Goal: Task Accomplishment & Management: Manage account settings

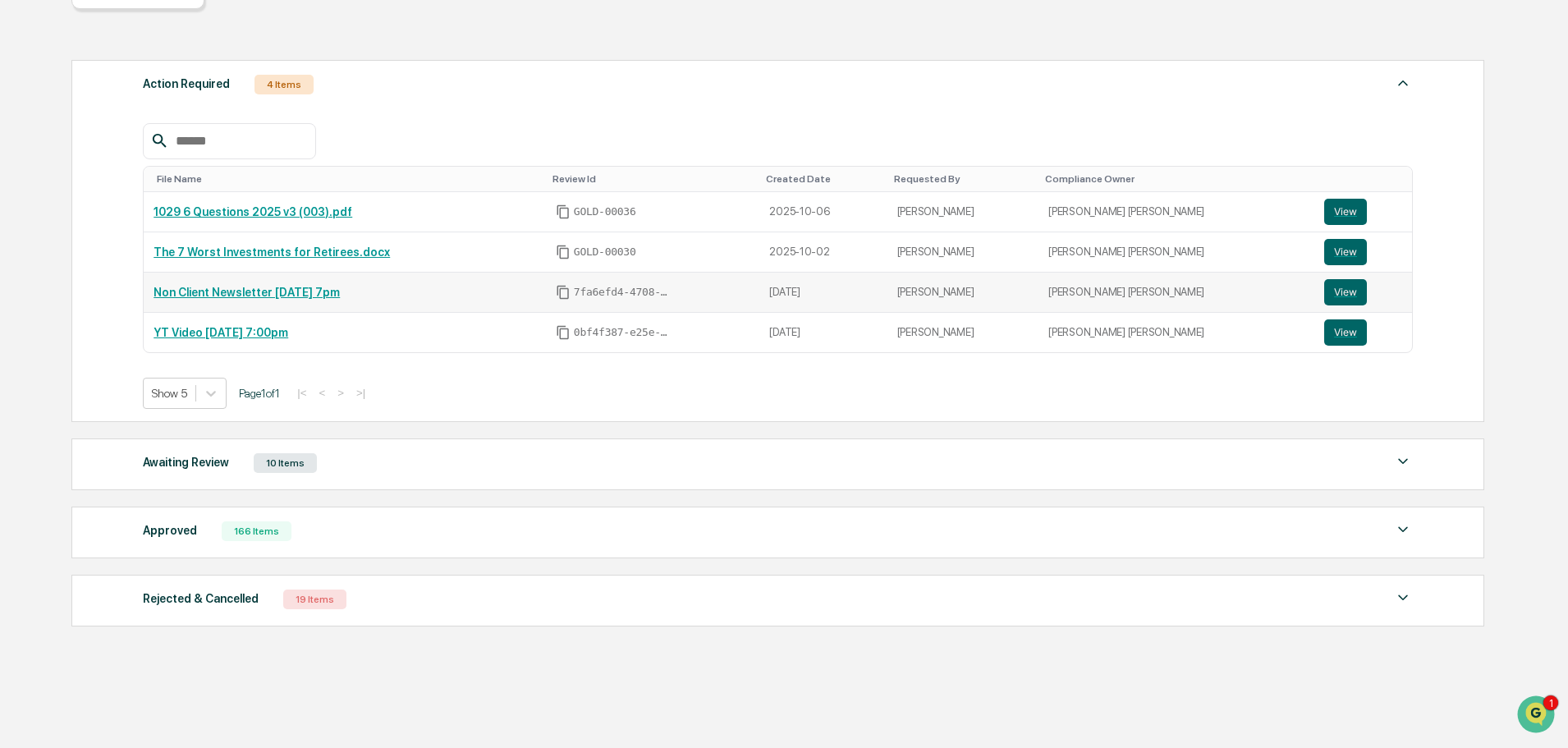
scroll to position [222, 0]
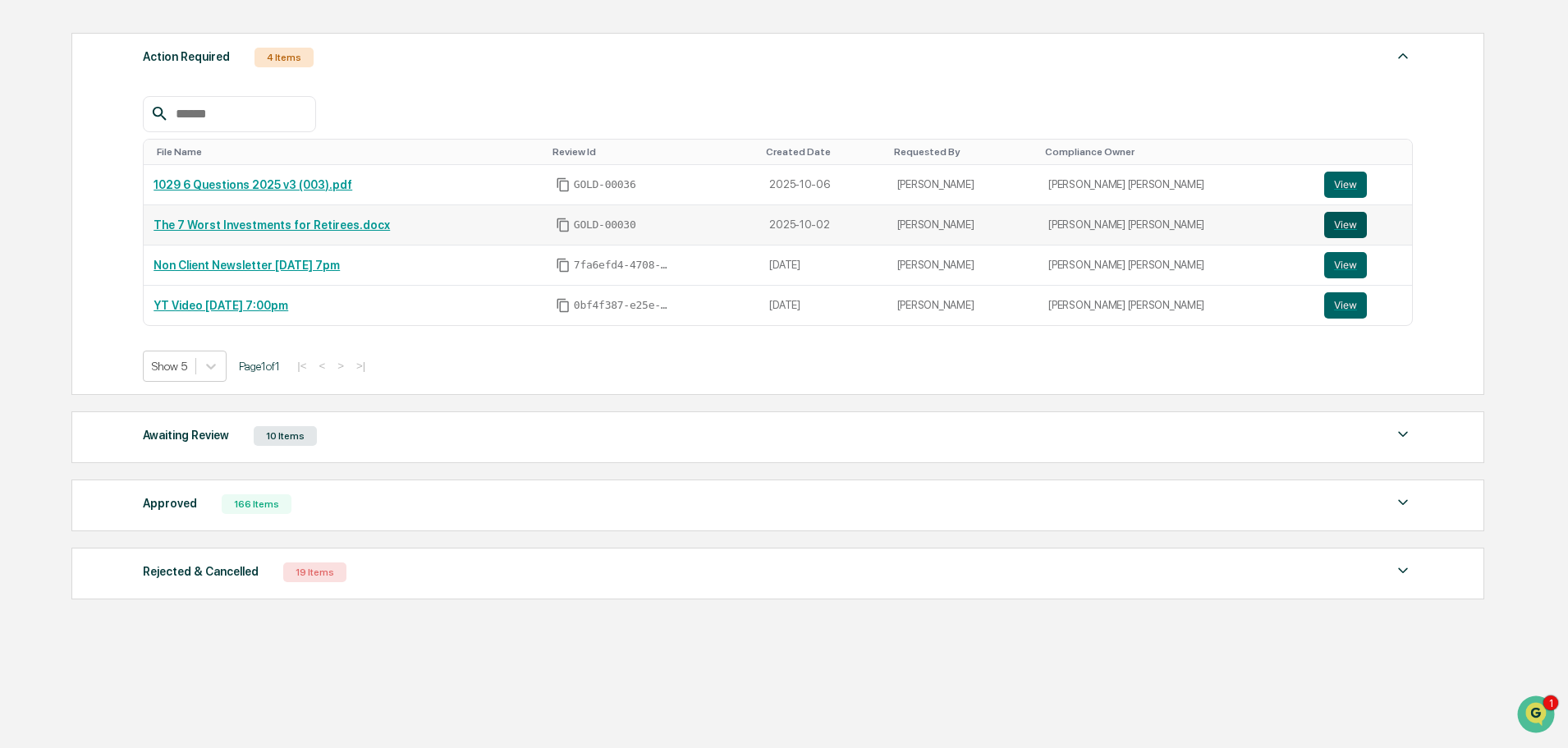
click at [1329, 230] on button "View" at bounding box center [1345, 225] width 43 height 27
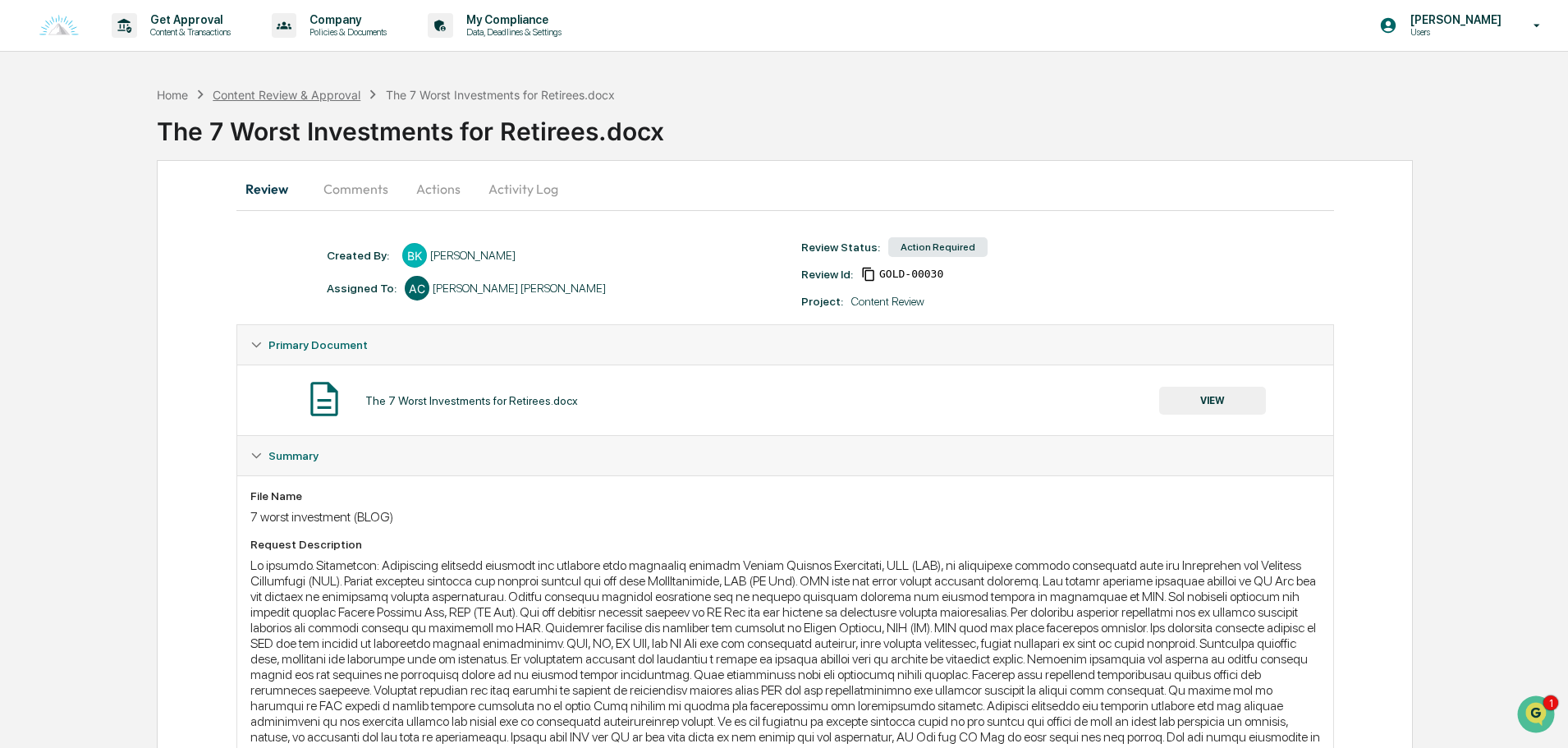
click at [290, 91] on div "Content Review & Approval" at bounding box center [286, 95] width 148 height 14
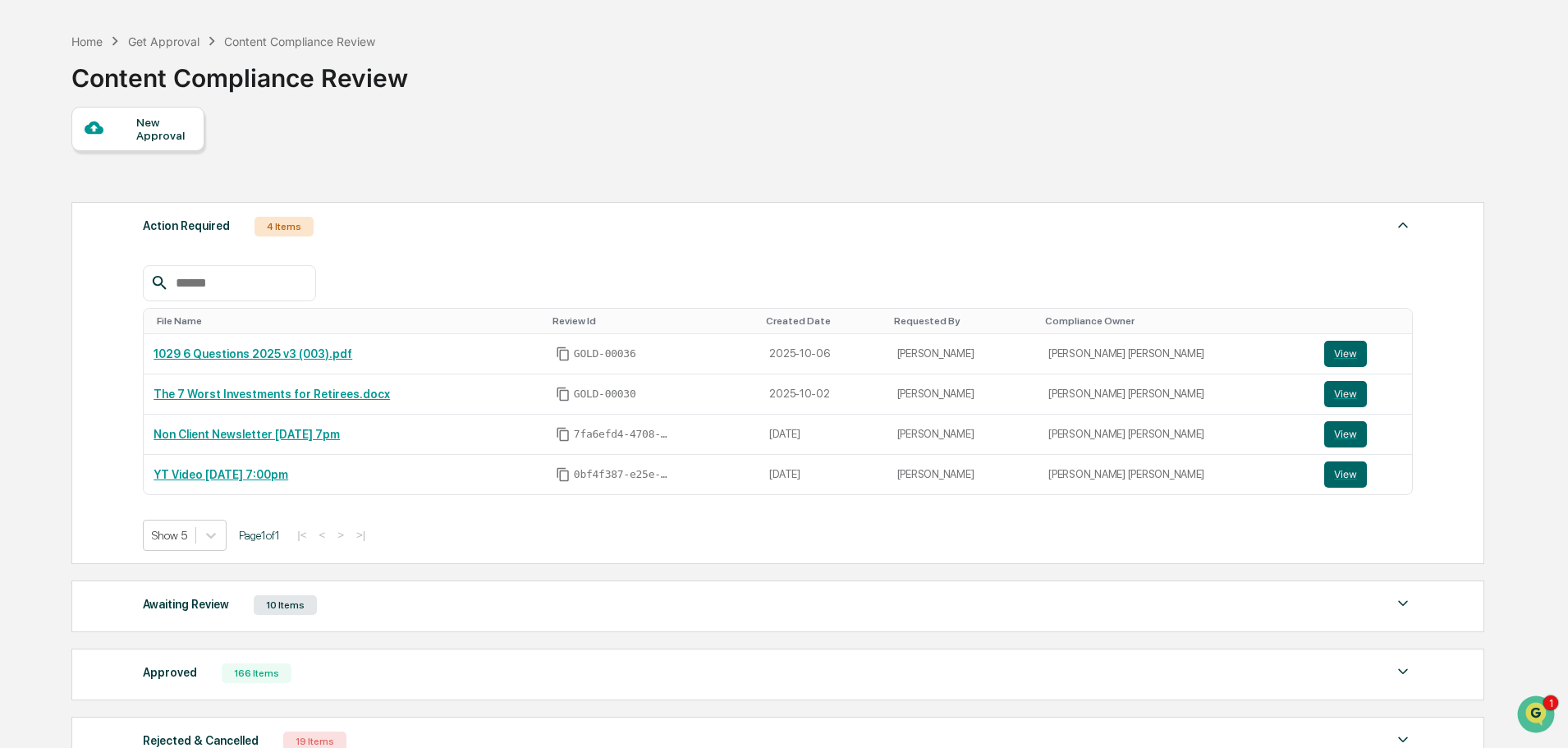
scroll to position [222, 0]
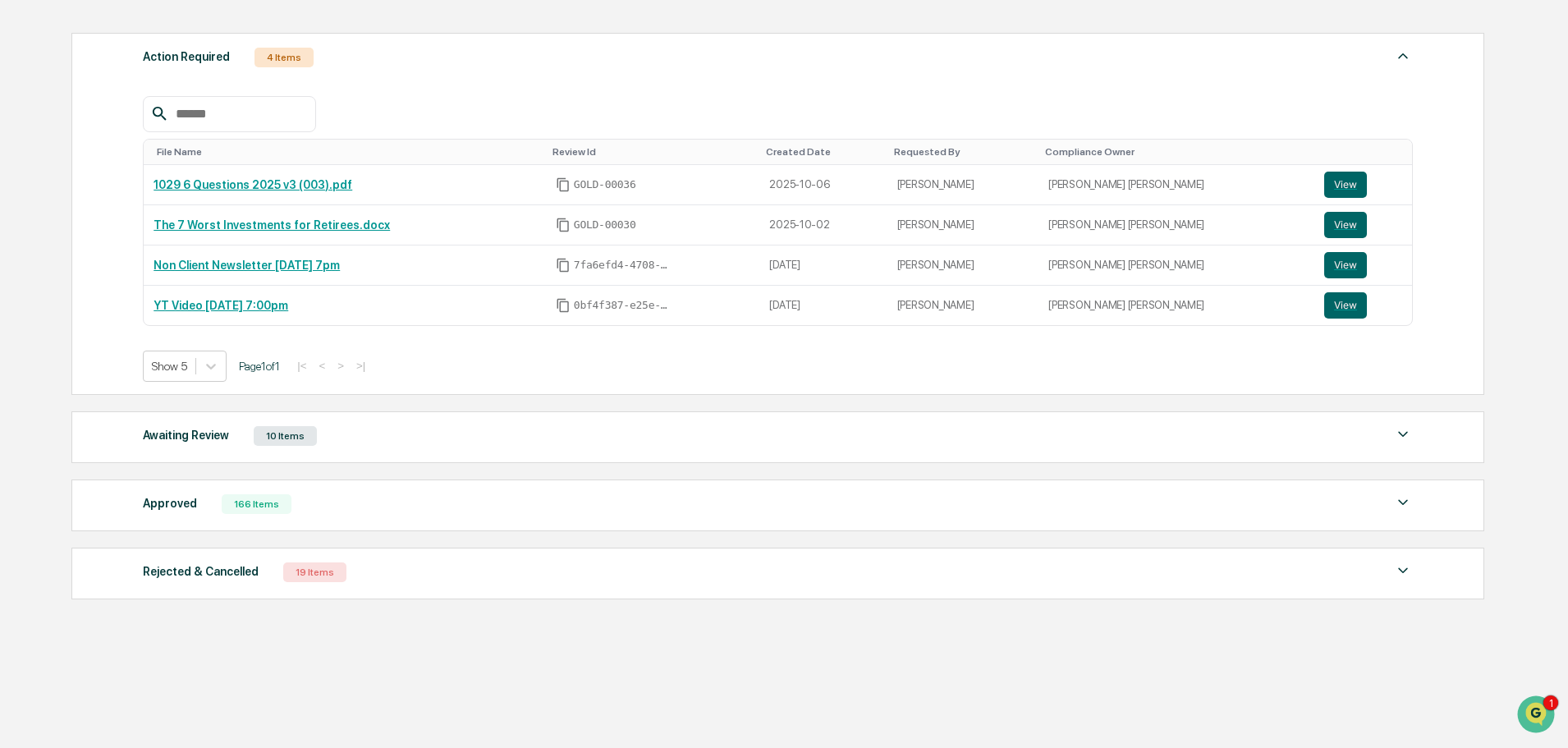
click at [379, 431] on div "Awaiting Review 10 Items" at bounding box center [778, 436] width 1270 height 23
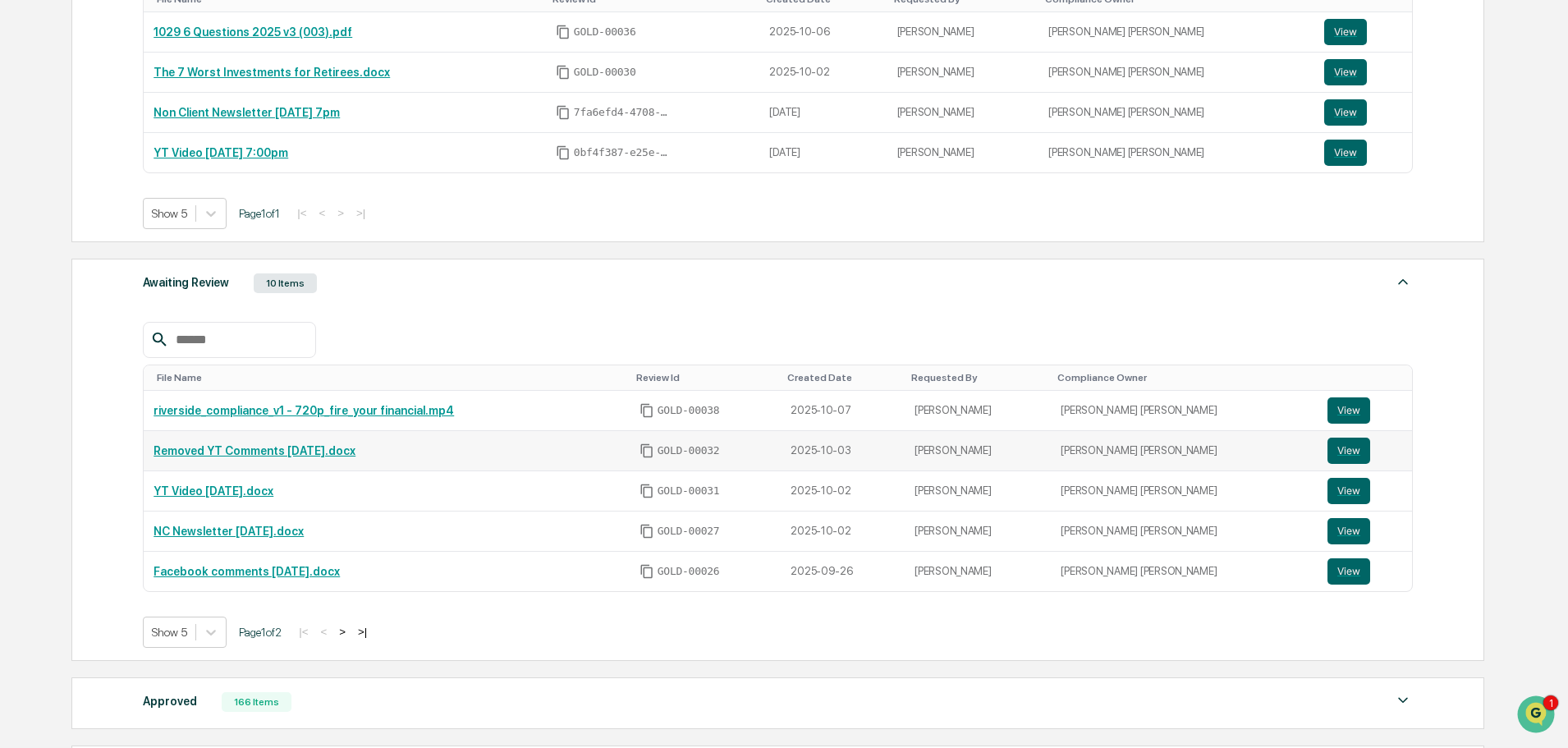
scroll to position [469, 0]
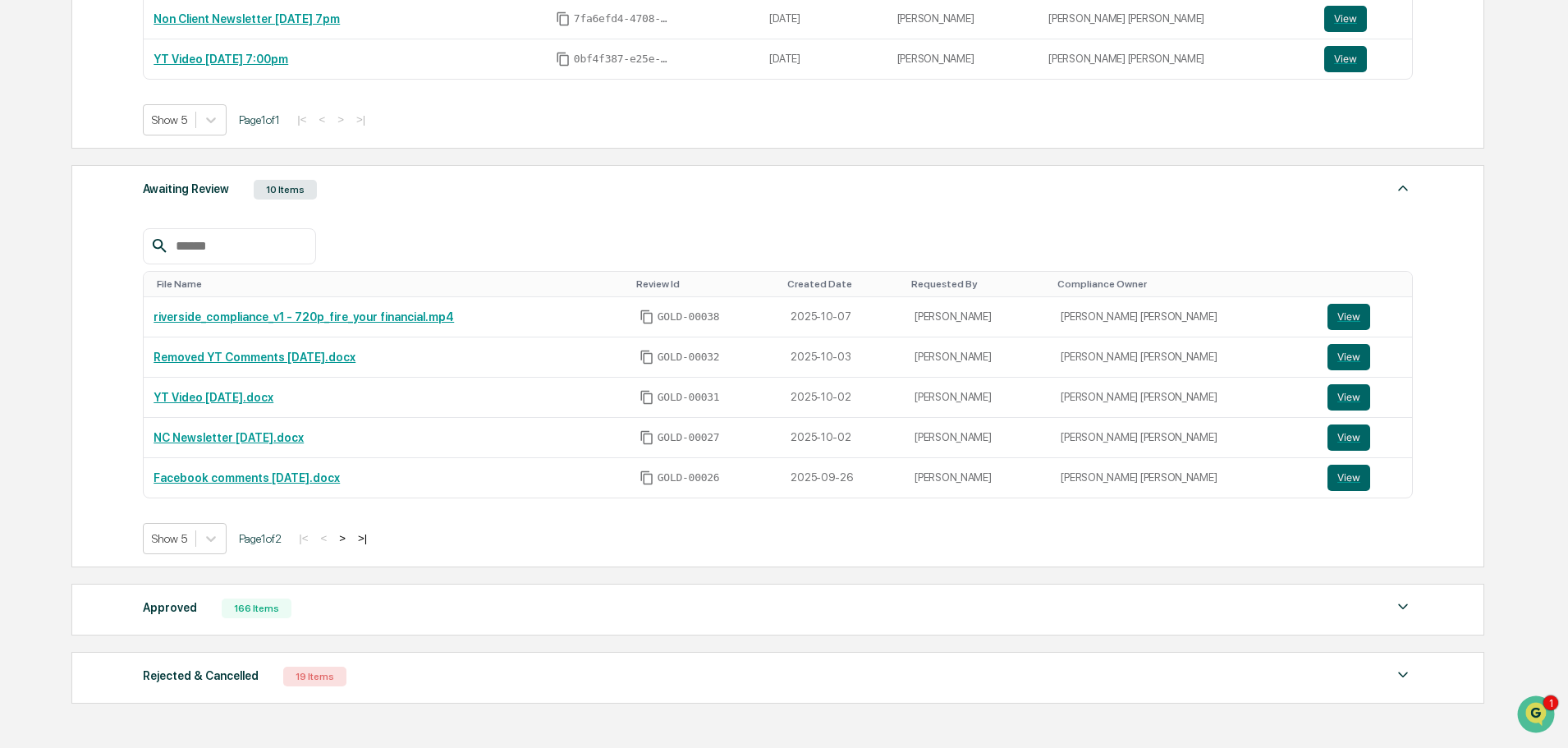
click at [350, 534] on button ">" at bounding box center [342, 538] width 17 height 14
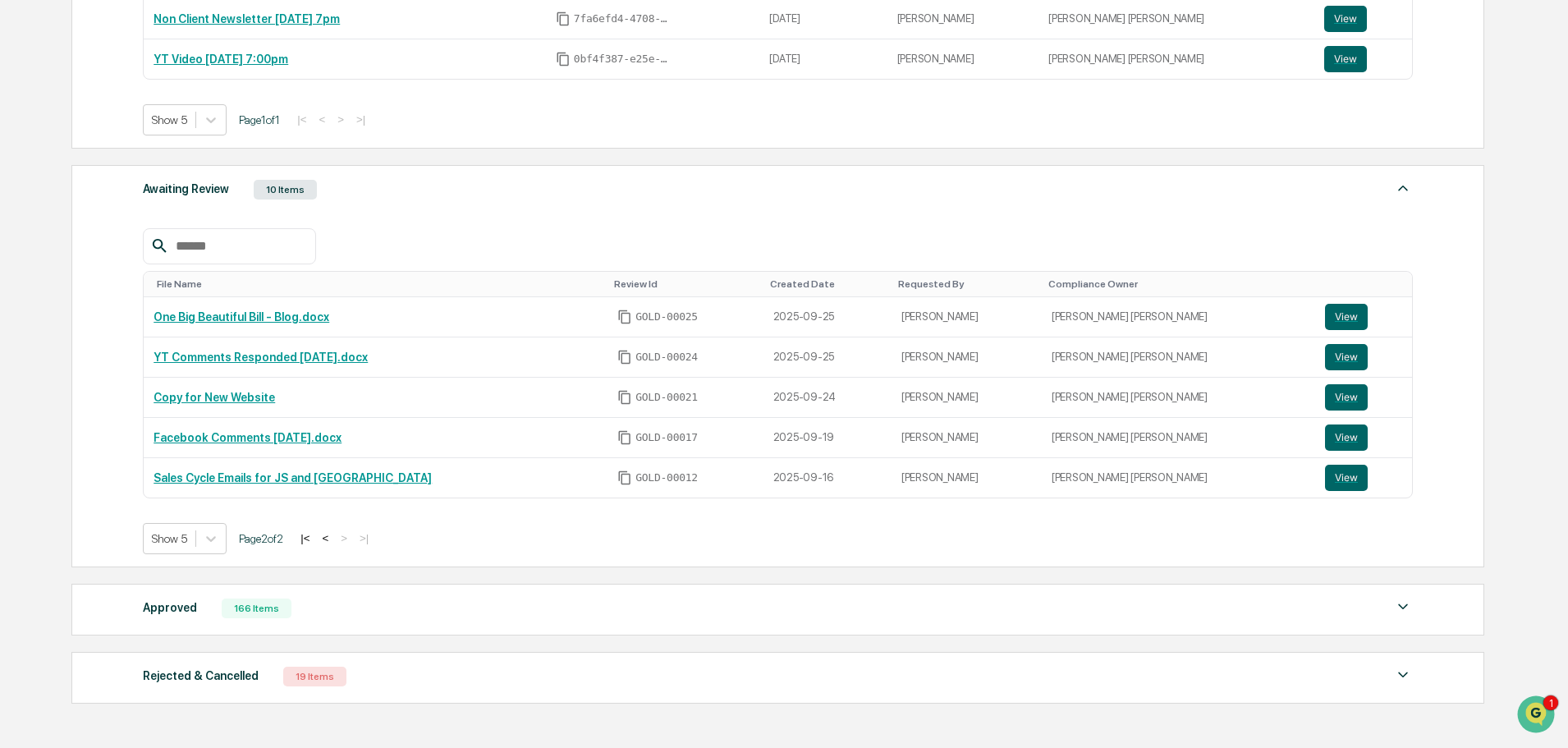
click at [331, 537] on button "<" at bounding box center [325, 538] width 17 height 14
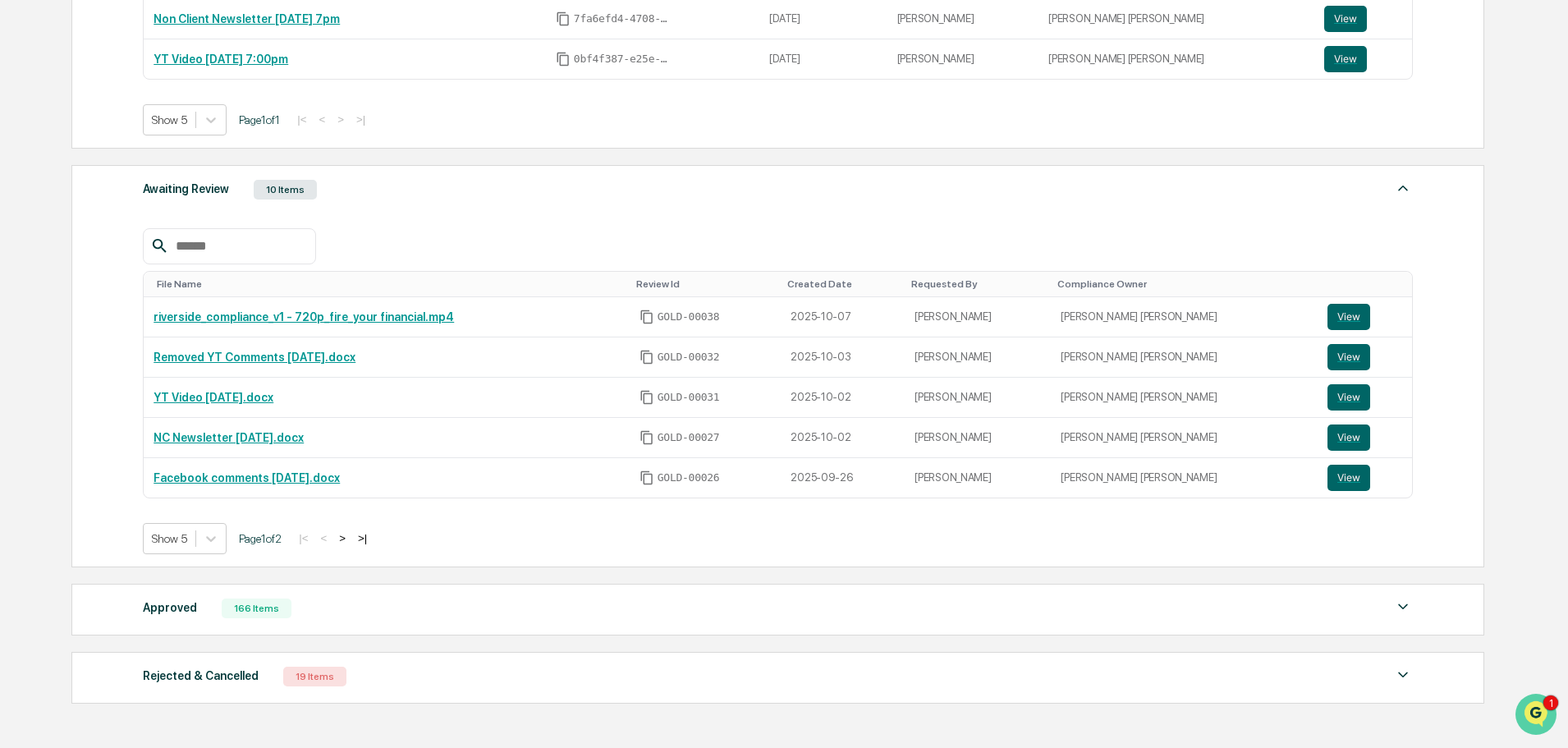
click at [1529, 713] on img "Open customer support" at bounding box center [1535, 714] width 41 height 33
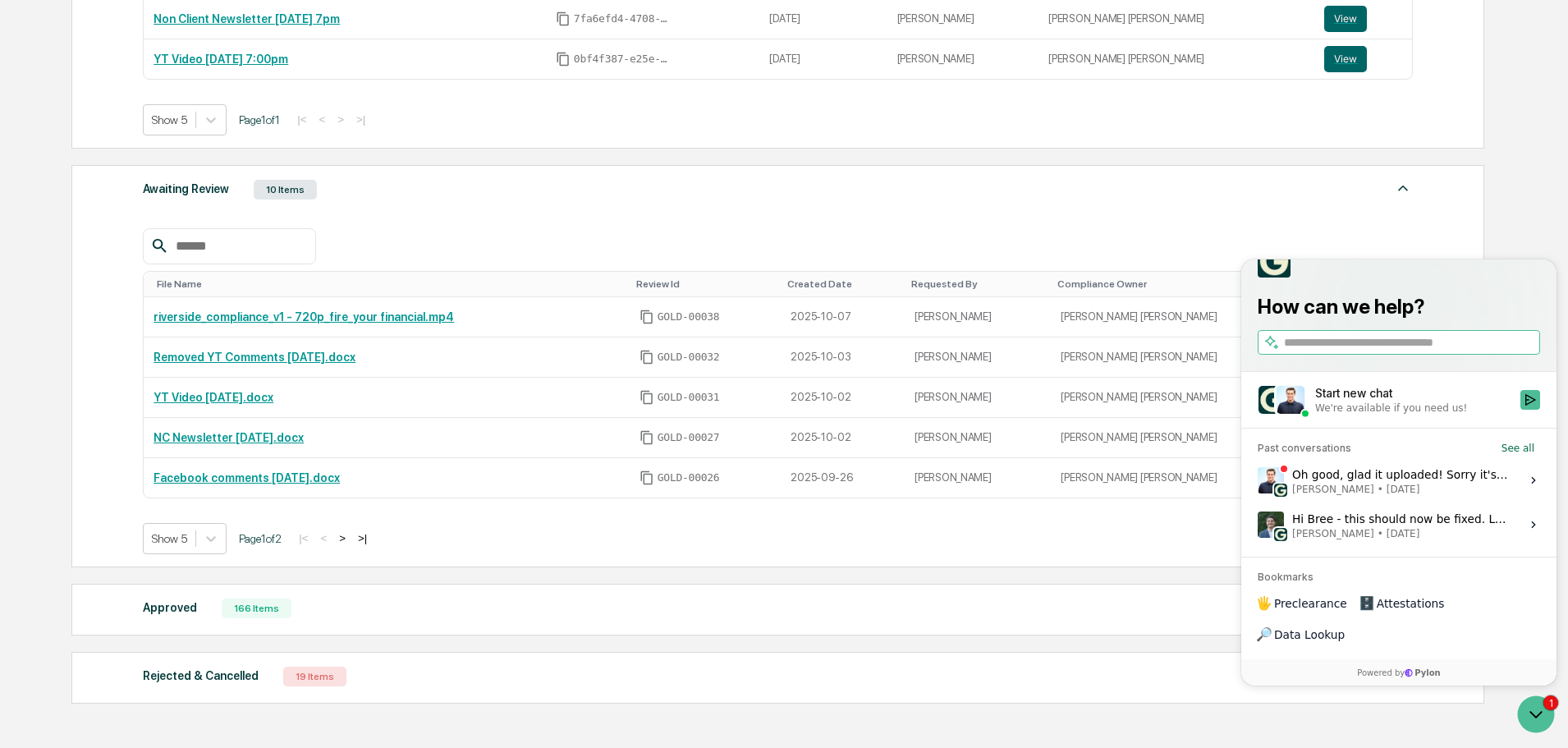
click at [1449, 496] on span "[PERSON_NAME] • [DATE]" at bounding box center [1401, 489] width 218 height 13
click at [1258, 481] on button "View issue" at bounding box center [1257, 480] width 1 height 1
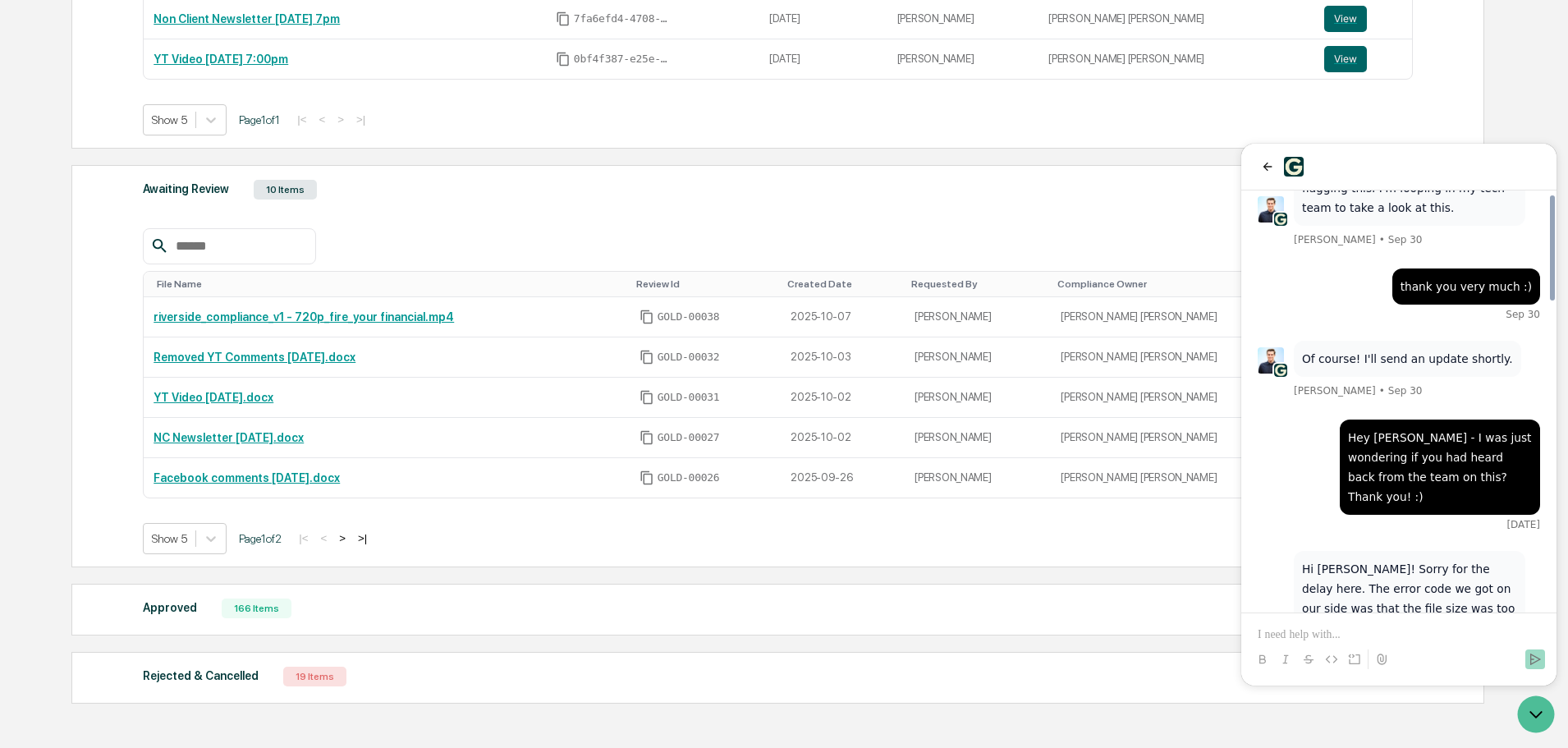
scroll to position [1651, 0]
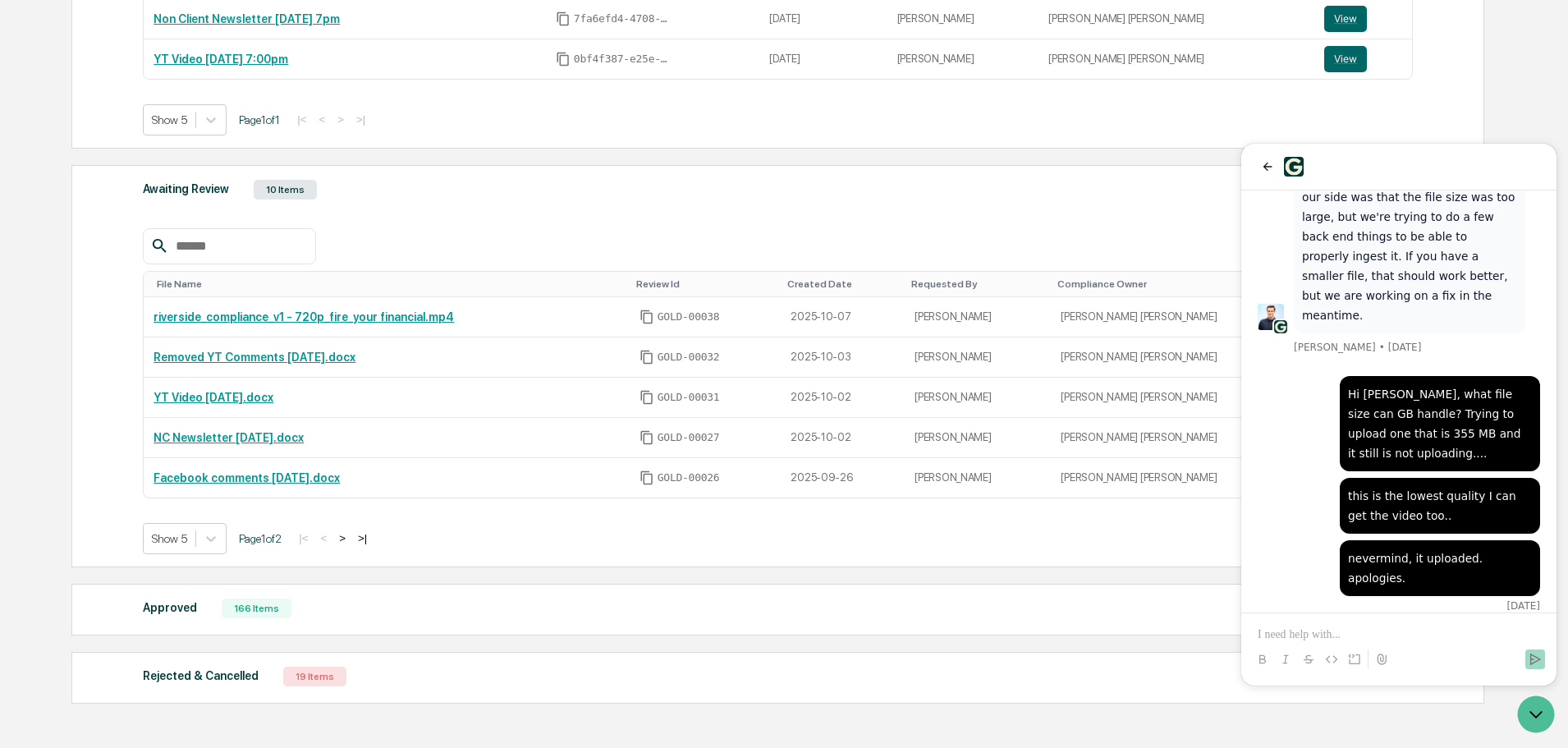
click at [1444, 731] on div "Home Get Approval Content Compliance Review Content Compliance Review New Appro…" at bounding box center [776, 230] width 1460 height 1243
click at [1530, 713] on icon "Open customer support" at bounding box center [1536, 715] width 12 height 6
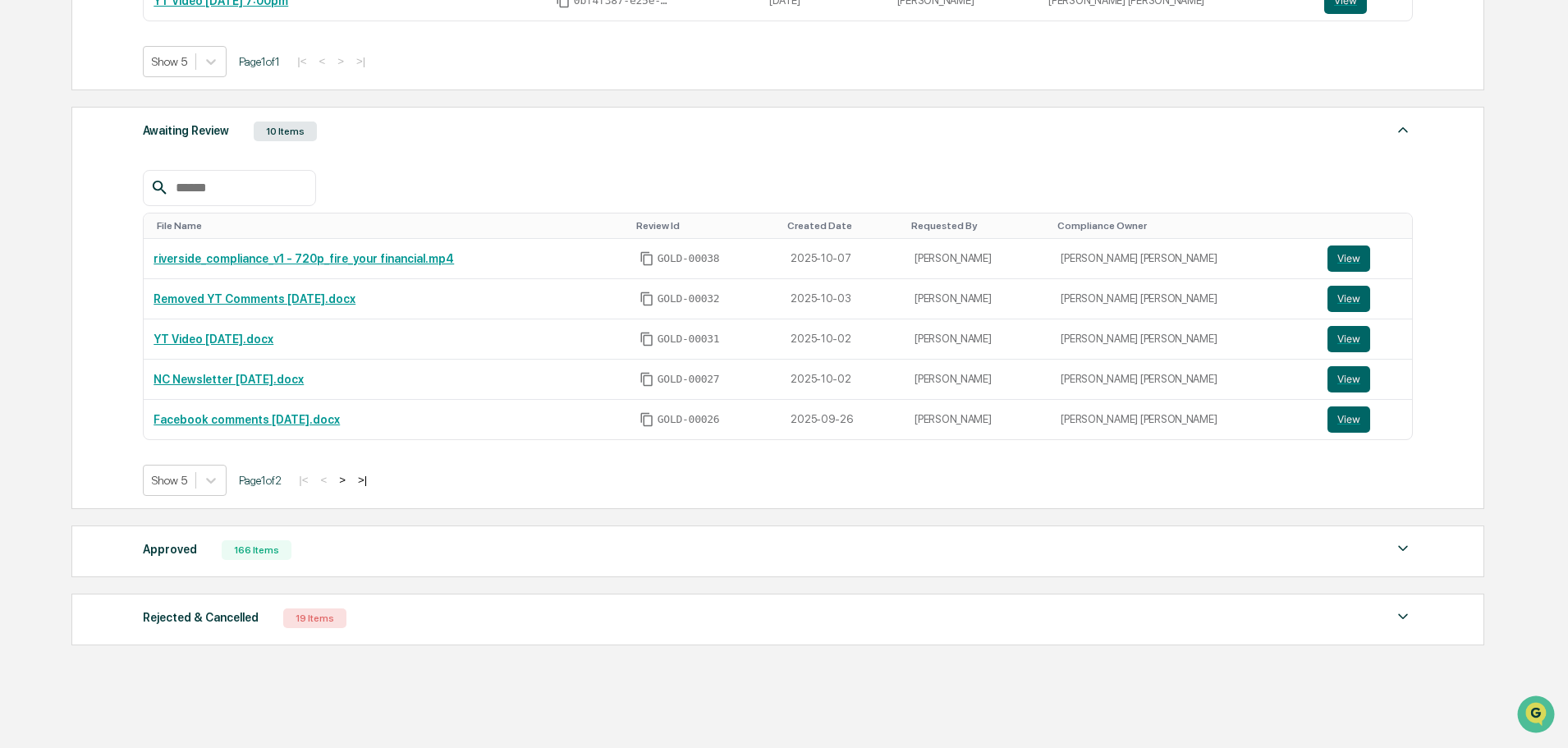
scroll to position [573, 0]
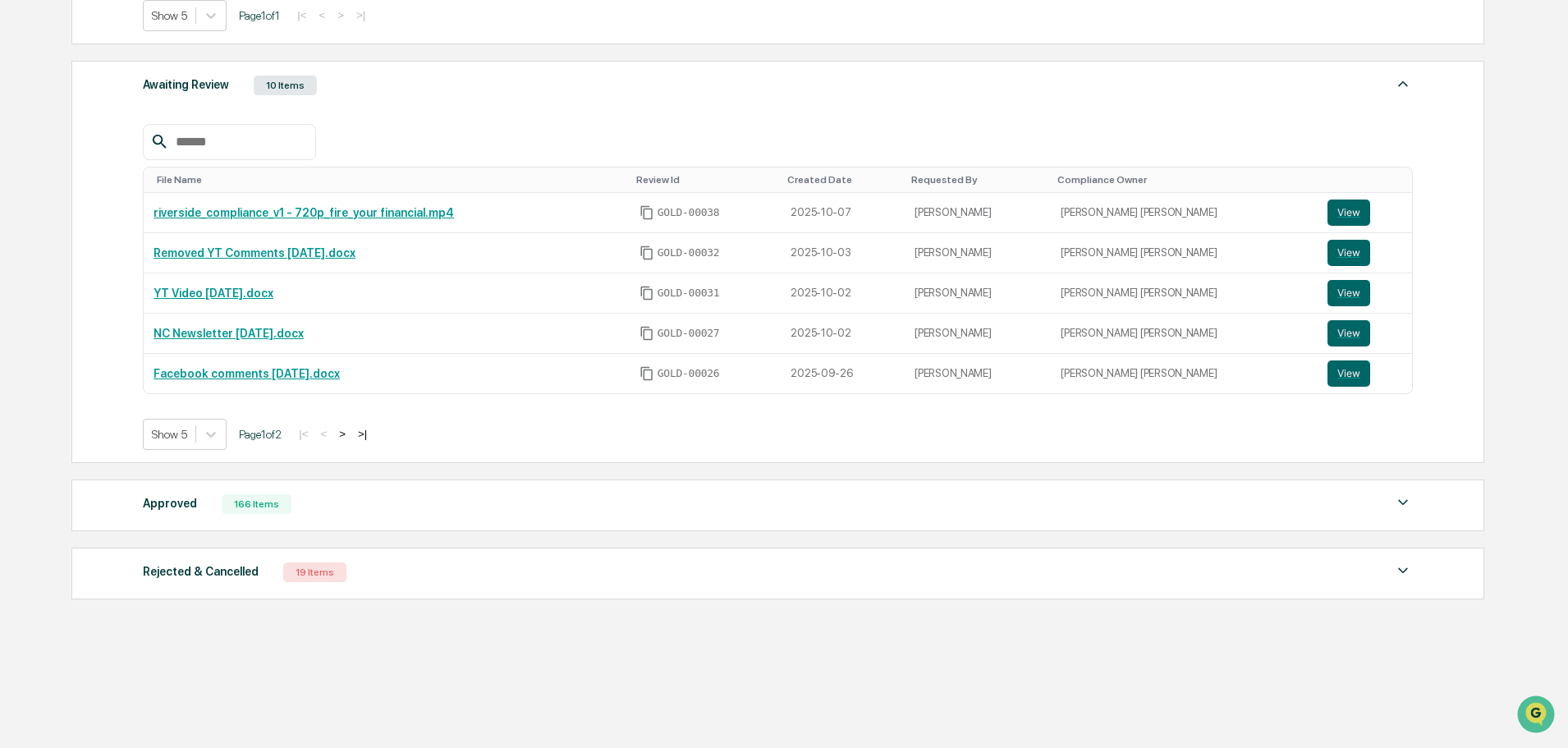
click at [443, 583] on div "Rejected & Cancelled 19 Items" at bounding box center [778, 572] width 1270 height 23
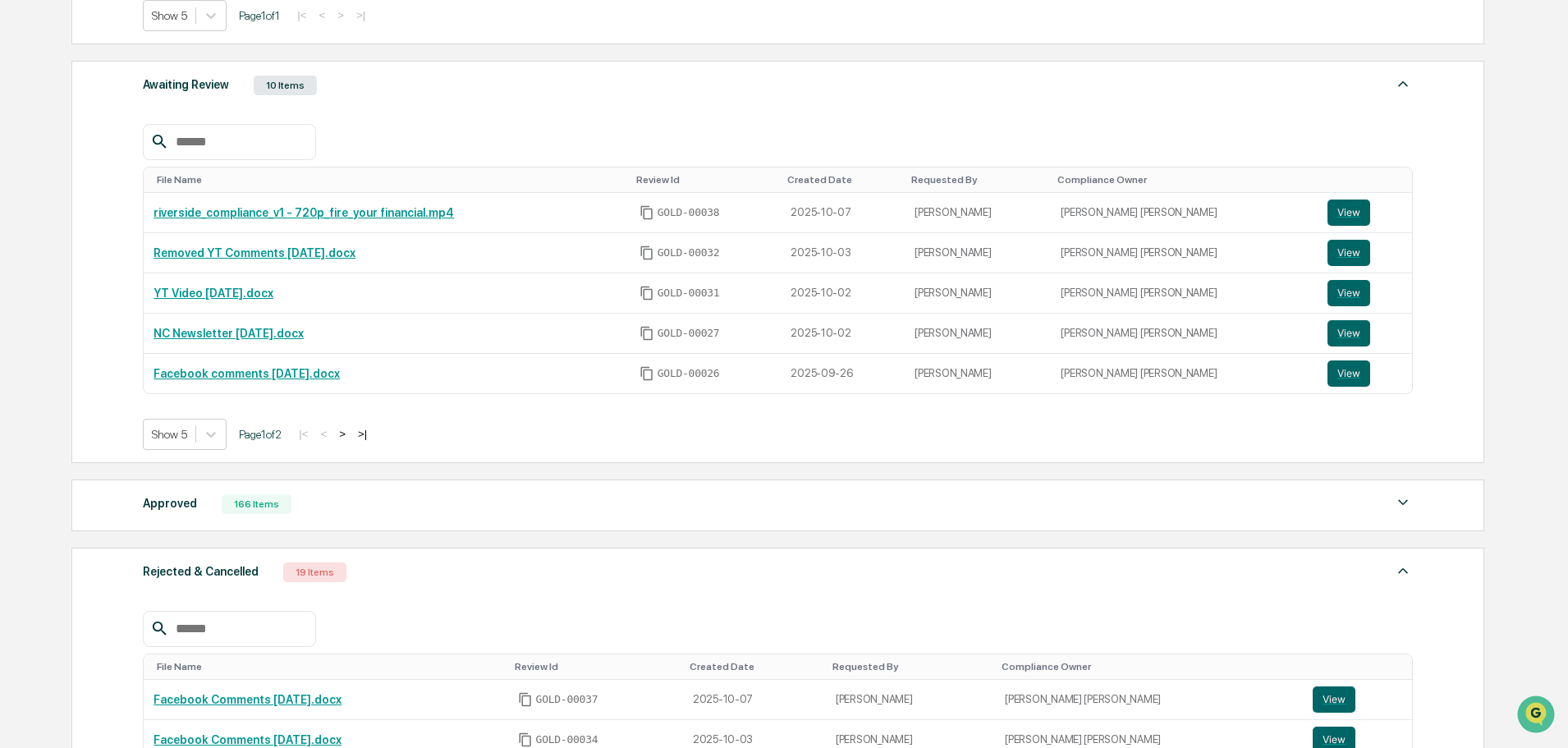
click at [443, 583] on div "Rejected & Cancelled 19 Items" at bounding box center [778, 572] width 1270 height 23
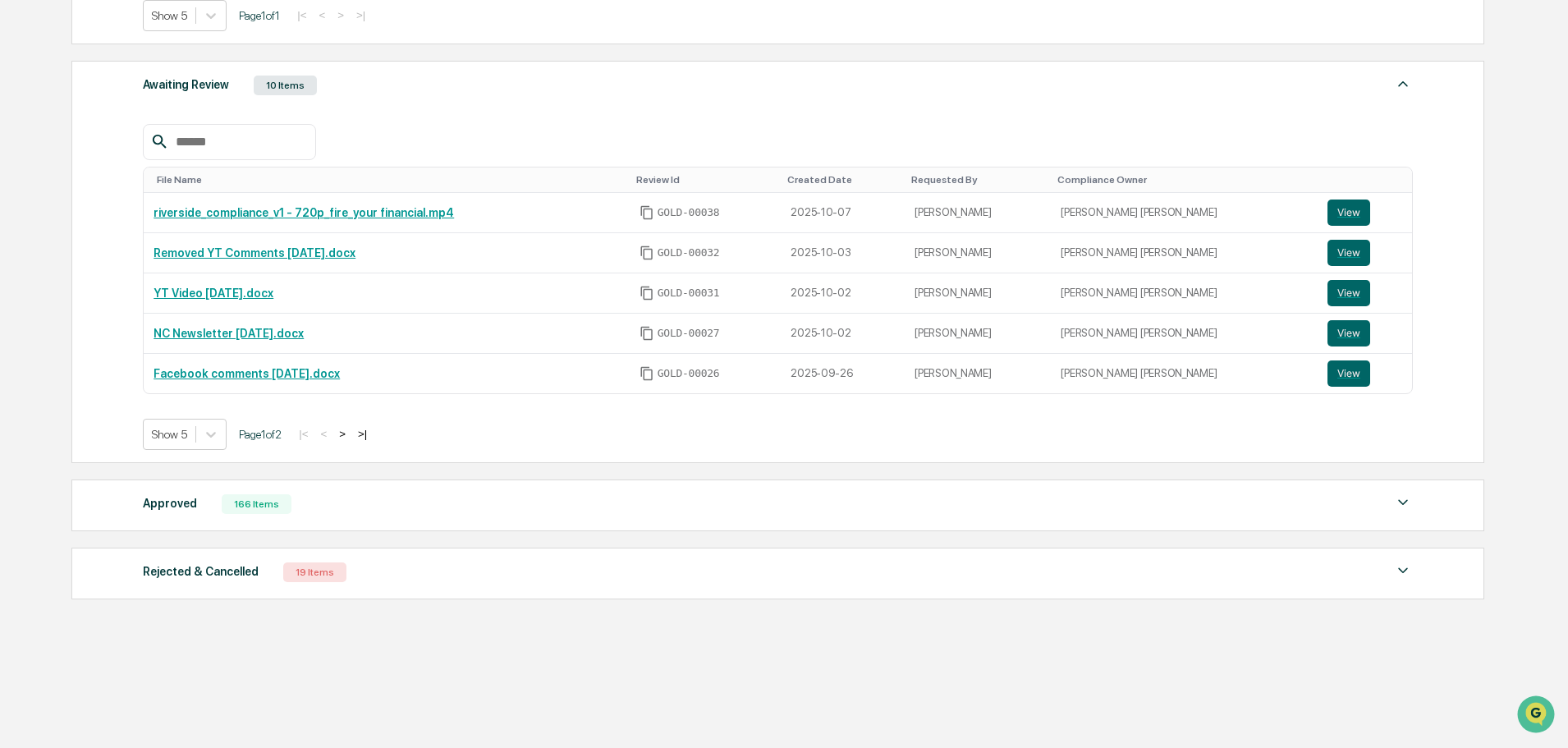
click at [445, 507] on div "Approved 166 Items" at bounding box center [778, 504] width 1270 height 23
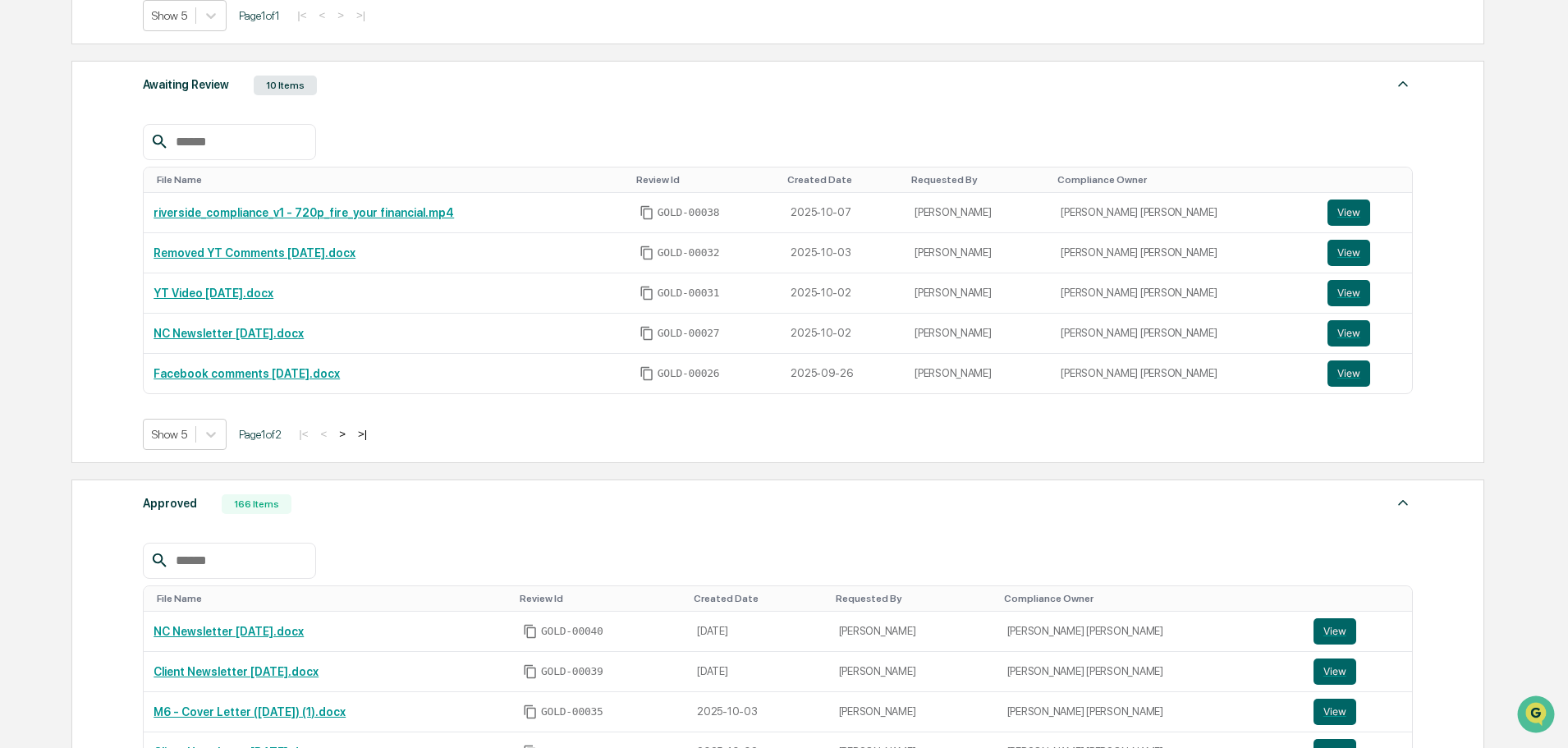
click at [446, 504] on div "Approved 166 Items" at bounding box center [778, 504] width 1270 height 23
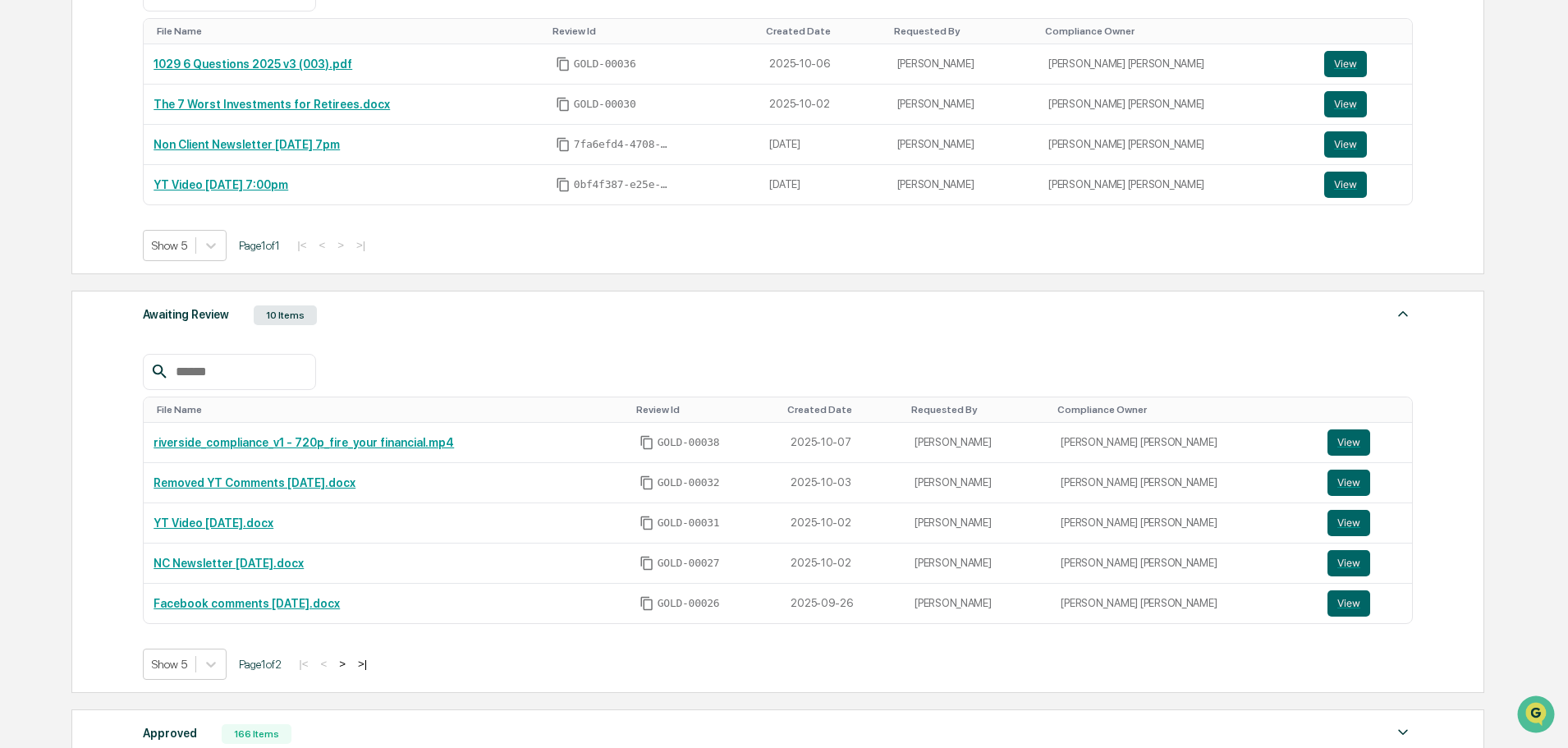
scroll to position [162, 0]
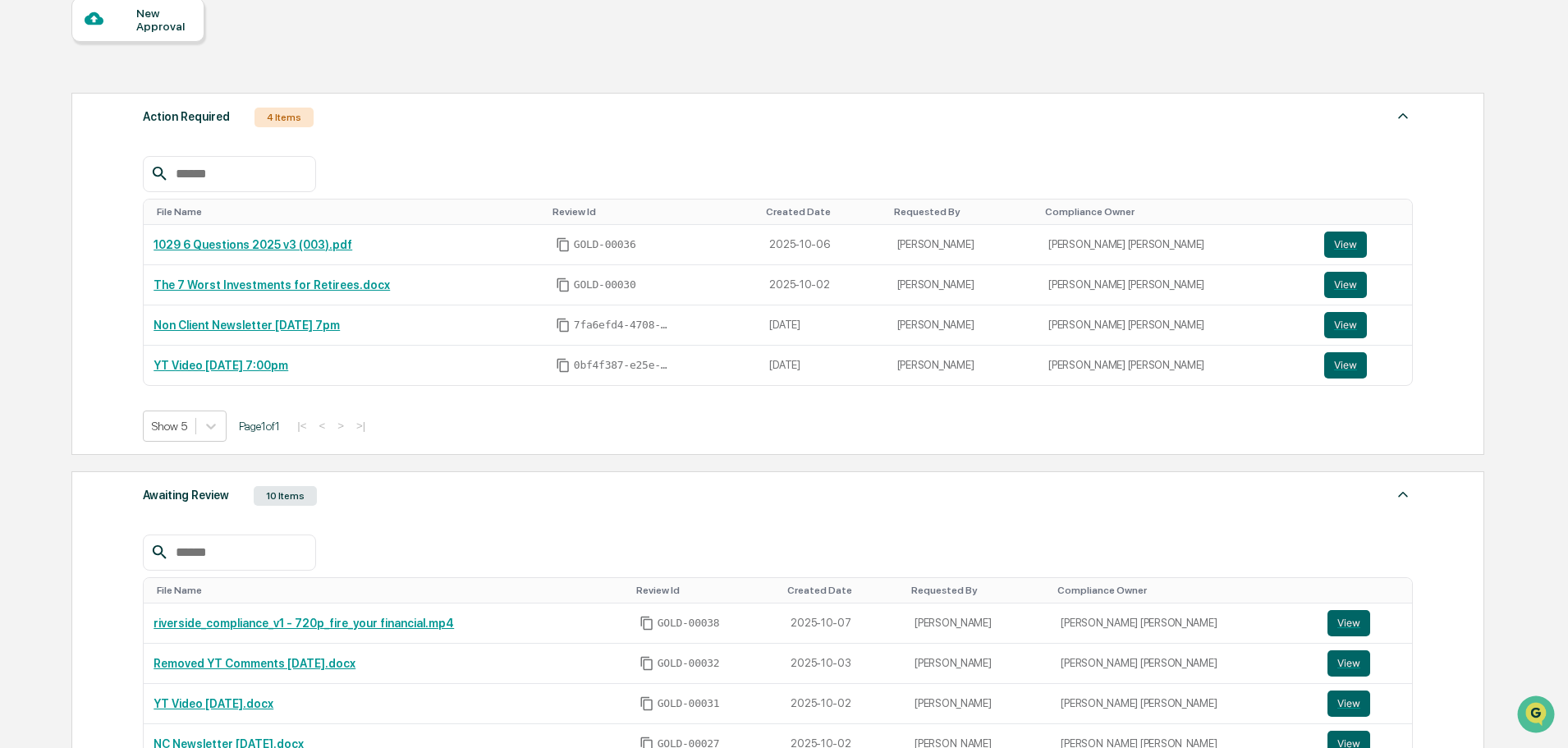
click at [371, 513] on div "File Name Review Id Created Date Requested By Compliance Owner riverside_compli…" at bounding box center [778, 686] width 1270 height 351
click at [534, 126] on div "Action Required 4 Items" at bounding box center [778, 117] width 1270 height 23
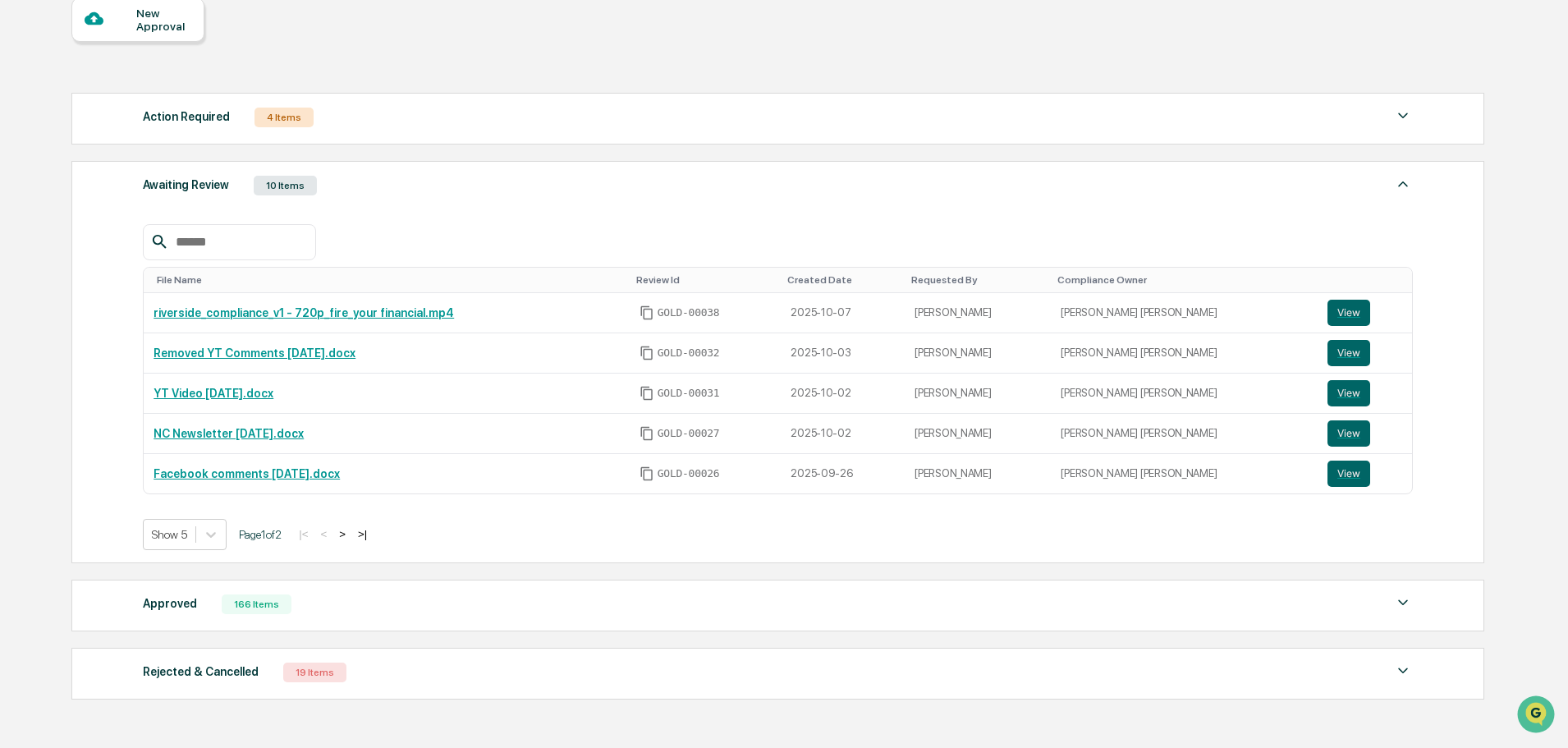
click at [465, 175] on div "Awaiting Review 10 Items" at bounding box center [778, 185] width 1270 height 23
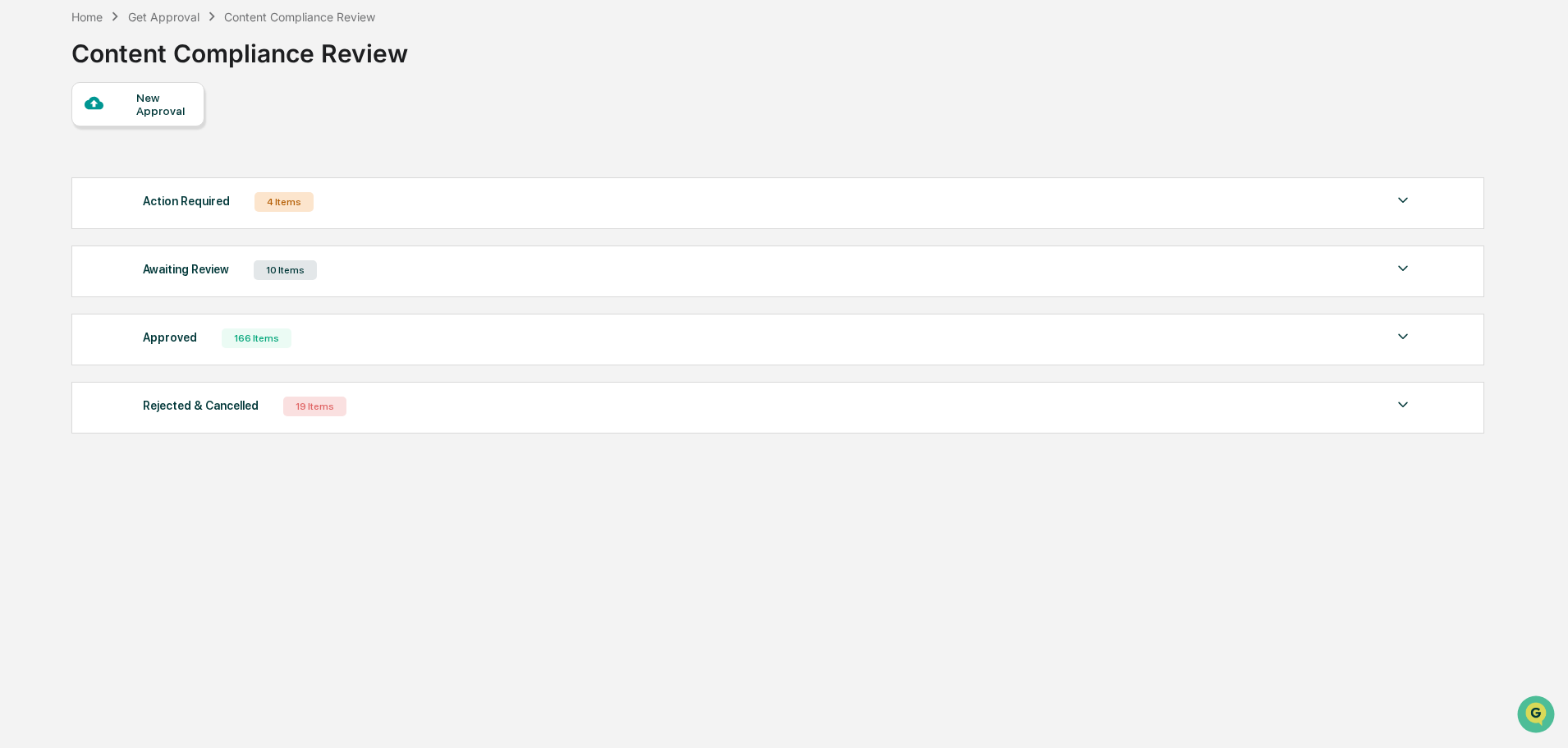
click at [483, 124] on div "New Approval Action Required 4 Items File Name Review Id Created Date Requested…" at bounding box center [777, 262] width 1411 height 360
click at [458, 200] on div "Action Required 4 Items" at bounding box center [778, 202] width 1270 height 23
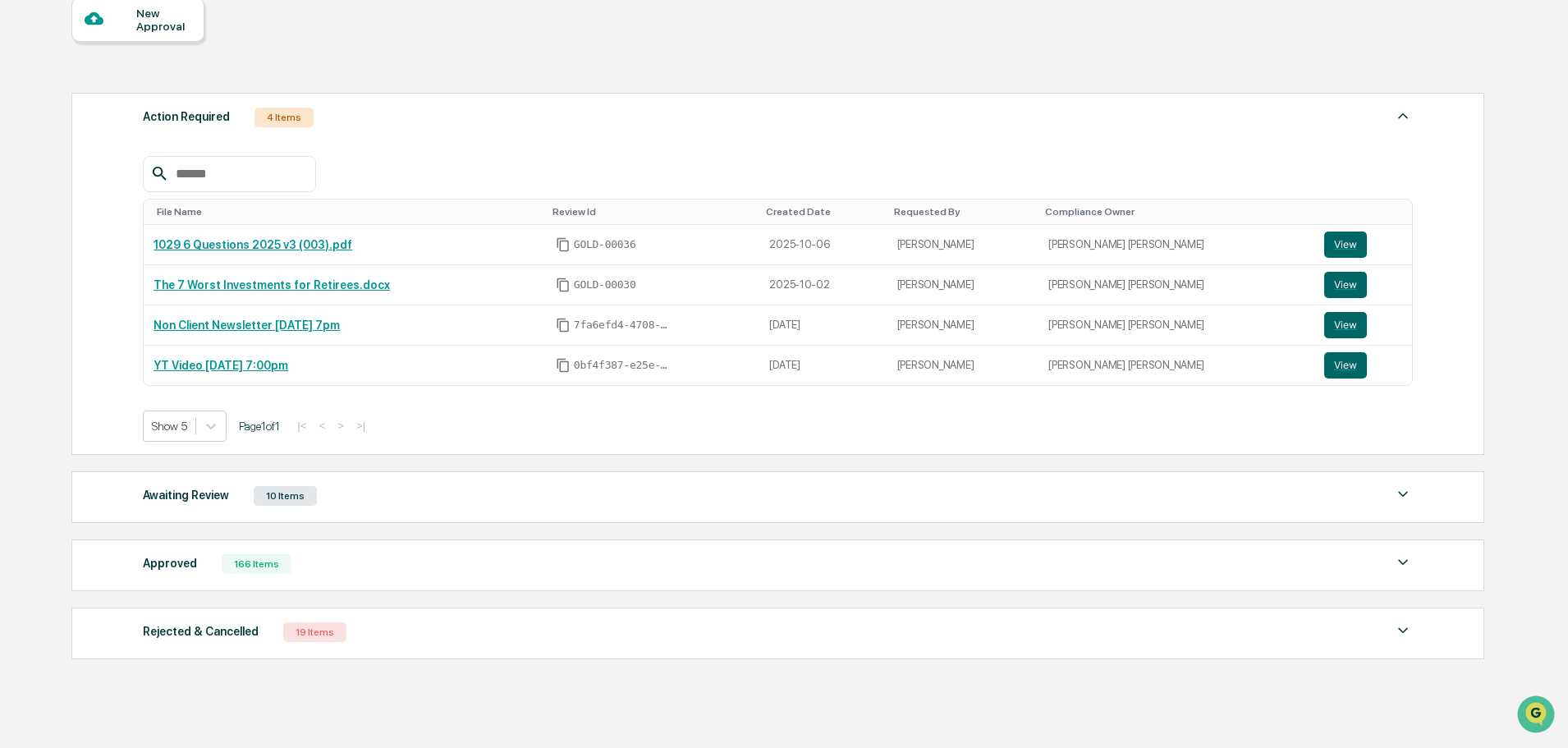
click at [476, 151] on div "File Name Review Id Created Date Requested By Compliance Owner 1029 6 Questions…" at bounding box center [778, 286] width 1270 height 310
click at [538, 140] on div "File Name Review Id Created Date Requested By Compliance Owner 1029 6 Questions…" at bounding box center [778, 286] width 1270 height 310
